Goal: Navigation & Orientation: Understand site structure

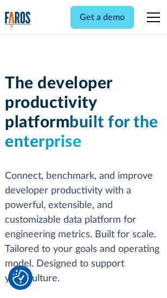
scroll to position [163, 0]
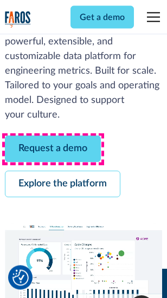
click at [53, 149] on link "Request a demo" at bounding box center [53, 149] width 96 height 27
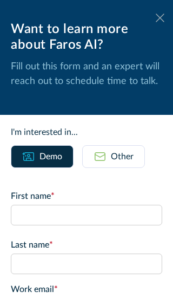
click at [156, 18] on icon at bounding box center [160, 18] width 9 height 8
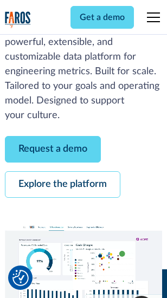
scroll to position [198, 0]
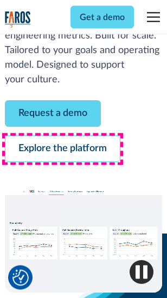
click at [62, 149] on link "Explore the platform" at bounding box center [62, 149] width 115 height 27
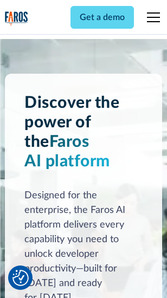
scroll to position [8253, 0]
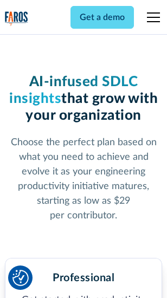
scroll to position [1721, 0]
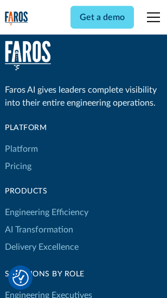
click at [21, 149] on link "Platform" at bounding box center [21, 148] width 33 height 17
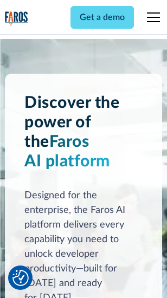
scroll to position [8601, 0]
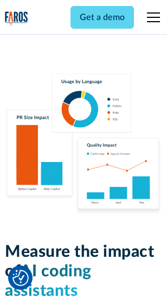
scroll to position [6778, 0]
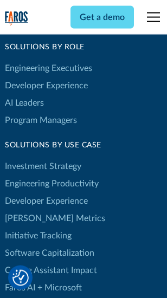
click at [32, 210] on link "[PERSON_NAME] Metrics" at bounding box center [55, 218] width 100 height 17
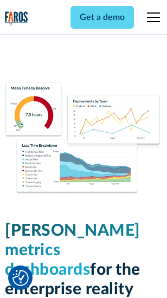
scroll to position [4799, 0]
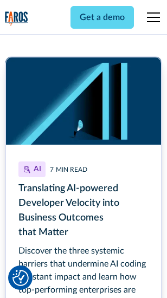
scroll to position [4906, 0]
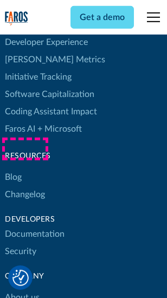
click at [25, 186] on link "Changelog" at bounding box center [25, 194] width 40 height 17
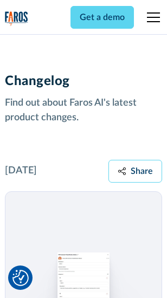
scroll to position [13283, 0]
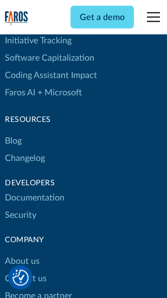
click at [22, 253] on link "About us" at bounding box center [22, 261] width 35 height 17
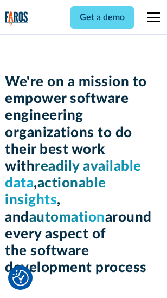
scroll to position [3749, 0]
